Goal: Task Accomplishment & Management: Use online tool/utility

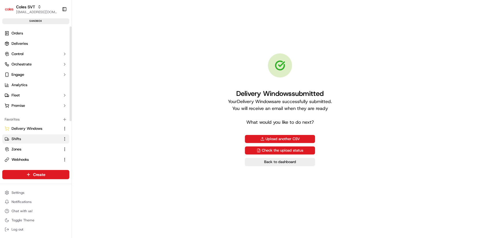
click at [13, 138] on span "Shifts" at bounding box center [16, 139] width 9 height 5
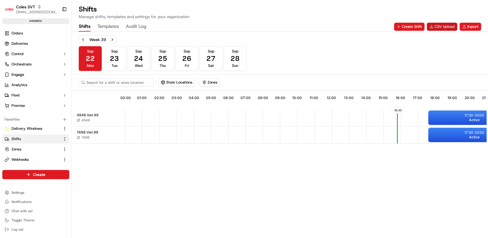
click at [437, 27] on button "CSV Upload" at bounding box center [442, 27] width 30 height 8
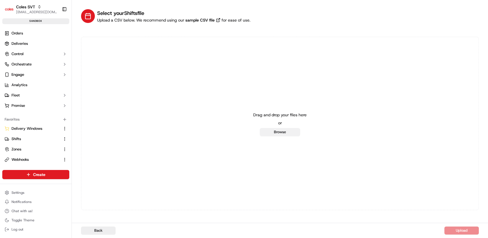
click at [274, 132] on button "Browse" at bounding box center [280, 132] width 40 height 8
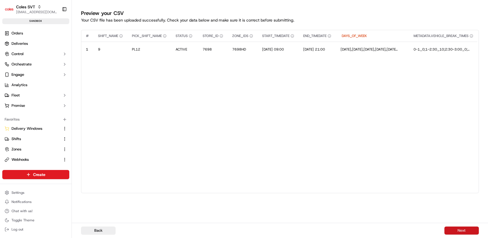
click at [458, 229] on button "Next" at bounding box center [462, 231] width 35 height 8
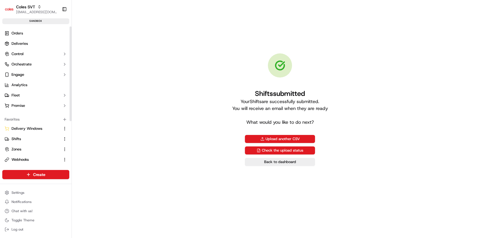
click at [31, 134] on ul "Delivery Windows Shifts Zones Webhooks Request Logs Deliveries" at bounding box center [35, 154] width 67 height 61
click at [32, 130] on span "Delivery Windows" at bounding box center [27, 128] width 31 height 5
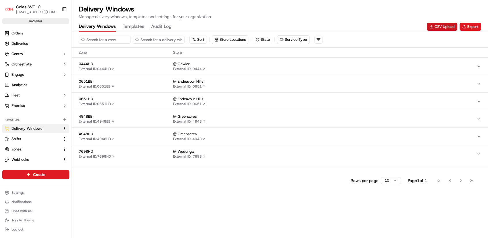
click at [438, 24] on button "CSV Upload" at bounding box center [442, 27] width 30 height 8
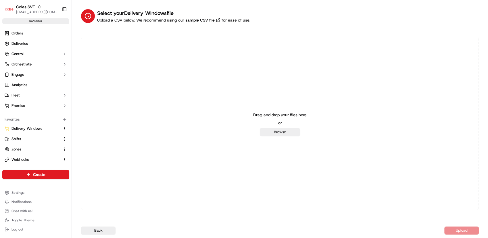
click at [277, 136] on button "Browse" at bounding box center [280, 132] width 40 height 8
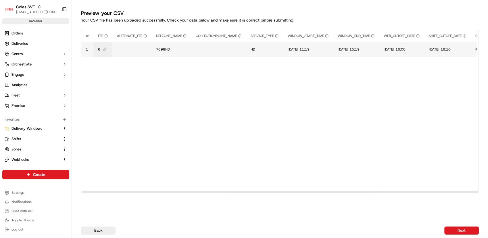
click at [99, 49] on span "6" at bounding box center [99, 49] width 2 height 5
type input "6"
type input "8"
click at [159, 43] on button at bounding box center [160, 43] width 8 height 10
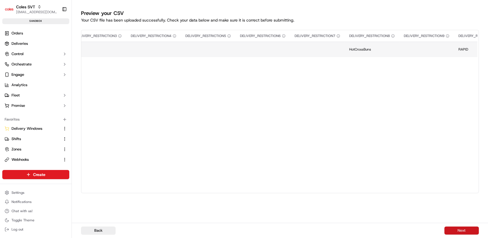
click at [464, 233] on button "Next" at bounding box center [462, 231] width 35 height 8
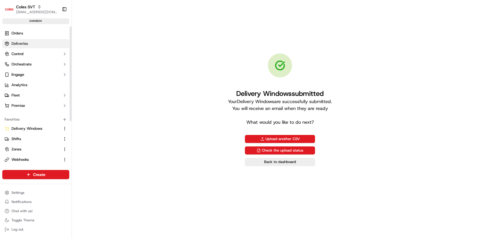
drag, startPoint x: 18, startPoint y: 33, endPoint x: 54, endPoint y: 45, distance: 37.3
click at [18, 33] on span "Orders" at bounding box center [18, 33] width 12 height 5
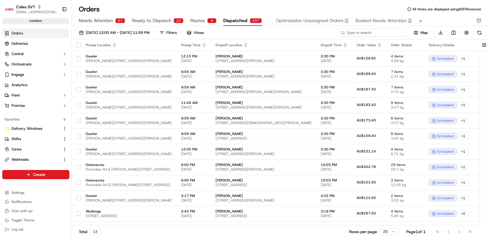
click at [390, 30] on input at bounding box center [373, 33] width 69 height 8
paste input "226936082"
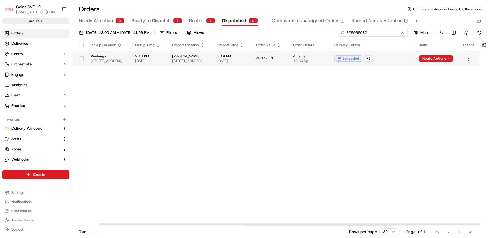
scroll to position [0, 44]
type input "226936082"
click at [440, 58] on html "Coles SVT prateekmohan.lal@coles.com.au Toggle Sidebar sandbox Orders Deliverie…" at bounding box center [244, 119] width 488 height 238
click at [434, 68] on div "View Route" at bounding box center [435, 69] width 34 height 9
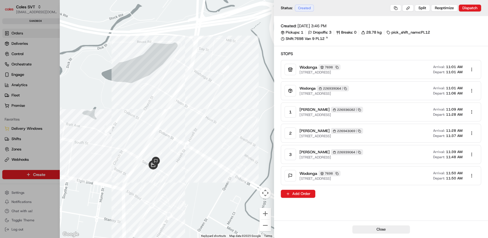
click at [485, 123] on div "Created: 22/09/2025 3:46 PM Pickups: 1 Dropoffs: 3 Breaks: 0 28.78 kg pick_shif…" at bounding box center [381, 118] width 214 height 205
click at [407, 6] on button at bounding box center [408, 8] width 11 height 7
click at [359, 17] on div "Created: 22/09/2025 3:46 PM Pickups: 1 Dropoffs: 3 Breaks: 0 28.78 kg pick_shif…" at bounding box center [381, 118] width 214 height 205
click at [478, 10] on icon "Notifications (F8)" at bounding box center [479, 9] width 5 height 5
click at [395, 10] on button at bounding box center [395, 8] width 11 height 7
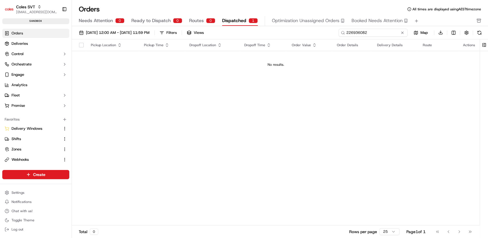
click at [383, 32] on input "226936082" at bounding box center [373, 33] width 69 height 8
click at [233, 18] on span "Dispatched" at bounding box center [234, 20] width 24 height 7
click at [378, 34] on input "226936082" at bounding box center [373, 33] width 69 height 8
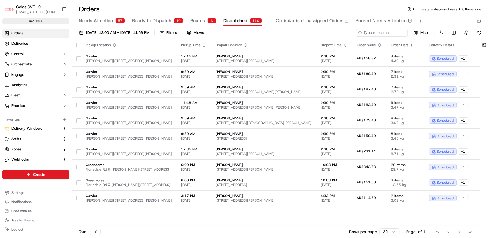
click at [244, 18] on span "Dispatched" at bounding box center [235, 20] width 24 height 7
click at [377, 35] on div "Map Download" at bounding box center [411, 32] width 145 height 8
paste input "226936082"
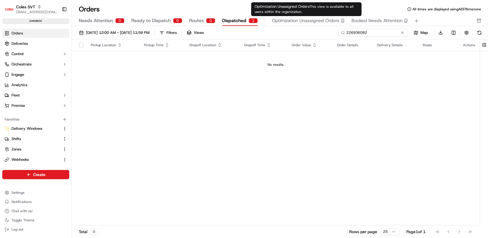
type input "226936082"
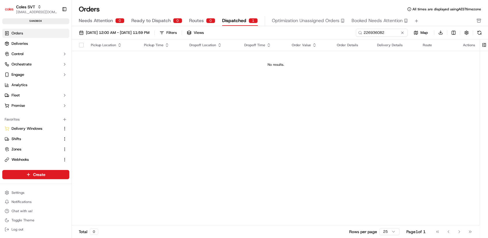
click at [234, 19] on span "Dispatched" at bounding box center [234, 20] width 24 height 7
click at [388, 34] on input "226936082" at bounding box center [373, 33] width 69 height 8
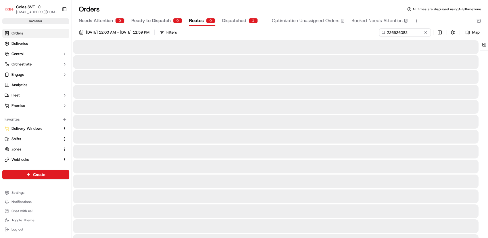
click at [200, 21] on span "Routes" at bounding box center [196, 20] width 15 height 7
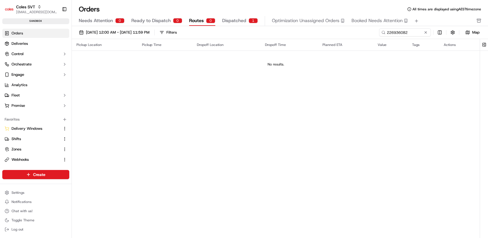
click at [241, 23] on span "Dispatched" at bounding box center [234, 20] width 24 height 7
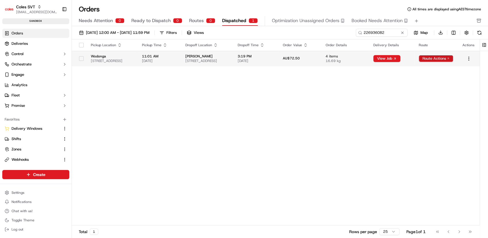
click at [435, 59] on html "Coles SVT prateekmohan.lal@coles.com.au Toggle Sidebar sandbox Orders Deliverie…" at bounding box center [244, 119] width 488 height 238
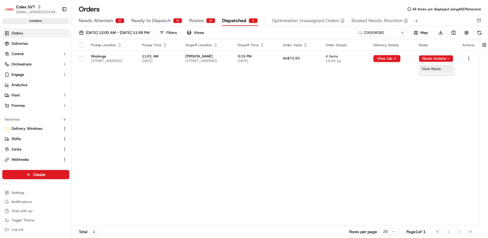
click at [431, 69] on div "View Route" at bounding box center [437, 69] width 34 height 9
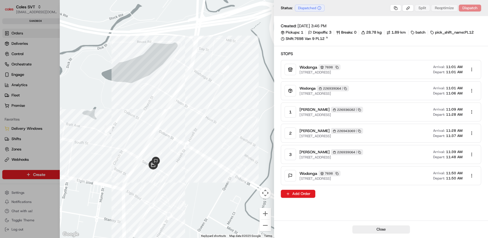
click at [405, 43] on div "Created: 22/09/2025 3:46 PM Pickups: 1 Dropoffs: 3 Breaks: 0 28.78 kg 1.89 km b…" at bounding box center [381, 118] width 214 height 205
click at [343, 206] on div "Created: 22/09/2025 3:46 PM Pickups: 1 Dropoffs: 3 Breaks: 0 28.78 kg 1.89 km b…" at bounding box center [381, 118] width 214 height 205
click at [330, 217] on div "Created: 22/09/2025 3:46 PM Pickups: 1 Dropoffs: 3 Breaks: 0 28.78 kg 1.89 km b…" at bounding box center [381, 118] width 214 height 205
drag, startPoint x: 262, startPoint y: 224, endPoint x: 277, endPoint y: 228, distance: 15.7
click at [262, 224] on button "Zoom out" at bounding box center [266, 226] width 12 height 12
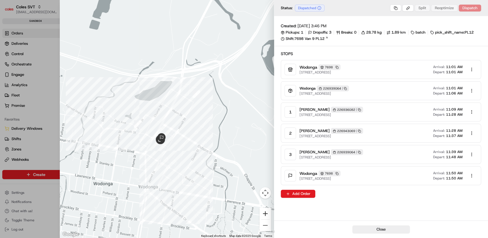
click at [268, 217] on button "Zoom in" at bounding box center [266, 214] width 12 height 12
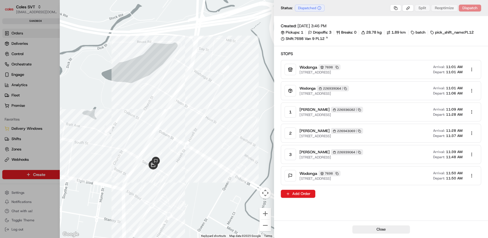
click at [339, 210] on div "Created: 22/09/2025 3:46 PM Pickups: 1 Dropoffs: 3 Breaks: 0 28.78 kg 1.89 km b…" at bounding box center [381, 118] width 214 height 205
click at [45, 109] on div at bounding box center [244, 119] width 488 height 238
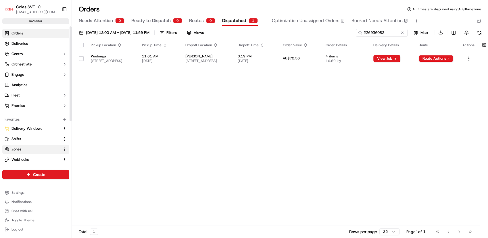
drag, startPoint x: 19, startPoint y: 139, endPoint x: 40, endPoint y: 146, distance: 22.4
click at [19, 139] on span "Shifts" at bounding box center [16, 139] width 9 height 5
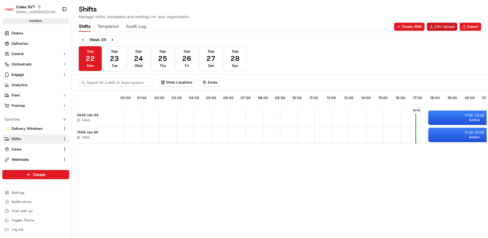
click at [440, 26] on button "CSV Upload" at bounding box center [442, 27] width 30 height 8
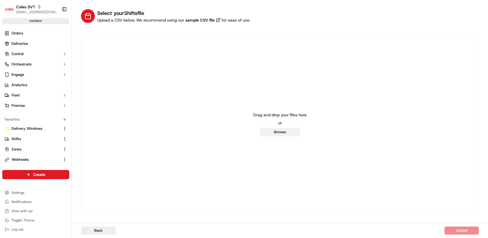
click at [287, 134] on button "Browse" at bounding box center [280, 132] width 40 height 8
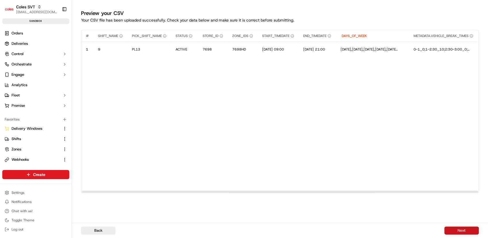
click at [454, 232] on button "Next" at bounding box center [462, 231] width 35 height 8
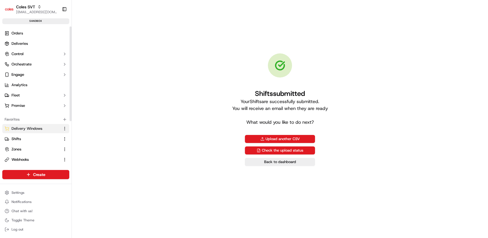
click at [35, 130] on span "Delivery Windows" at bounding box center [27, 128] width 31 height 5
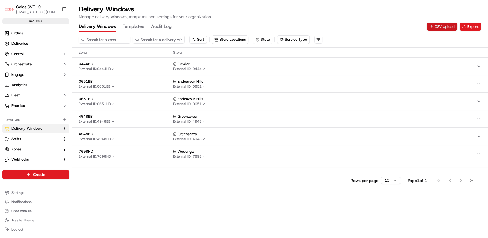
click at [437, 28] on button "CSV Upload" at bounding box center [442, 27] width 30 height 8
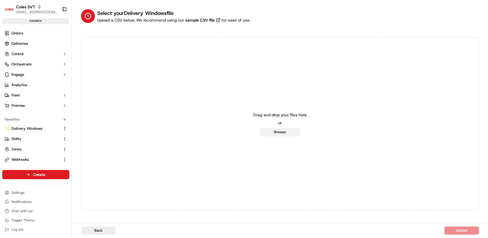
click at [276, 133] on button "Browse" at bounding box center [280, 132] width 40 height 8
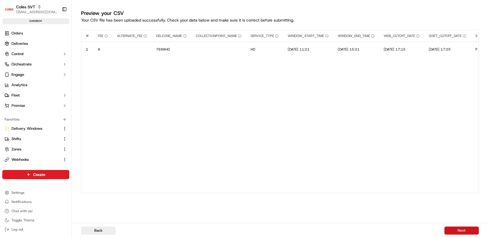
click at [468, 231] on button "Next" at bounding box center [462, 231] width 35 height 8
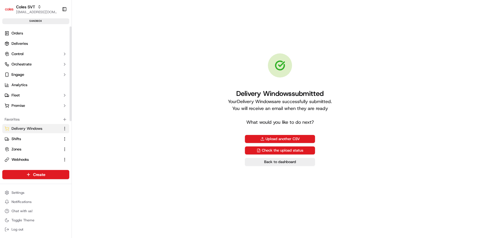
click at [34, 126] on span "Delivery Windows" at bounding box center [27, 128] width 31 height 5
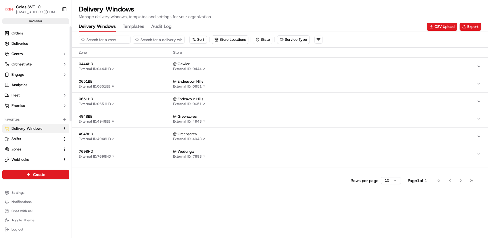
click at [31, 128] on span "Delivery Windows" at bounding box center [27, 128] width 31 height 5
click at [311, 219] on div "Sort Store Locations State Service Type Zone Store 0444HD External ID: 0444HD G…" at bounding box center [280, 135] width 416 height 206
